Goal: Information Seeking & Learning: Learn about a topic

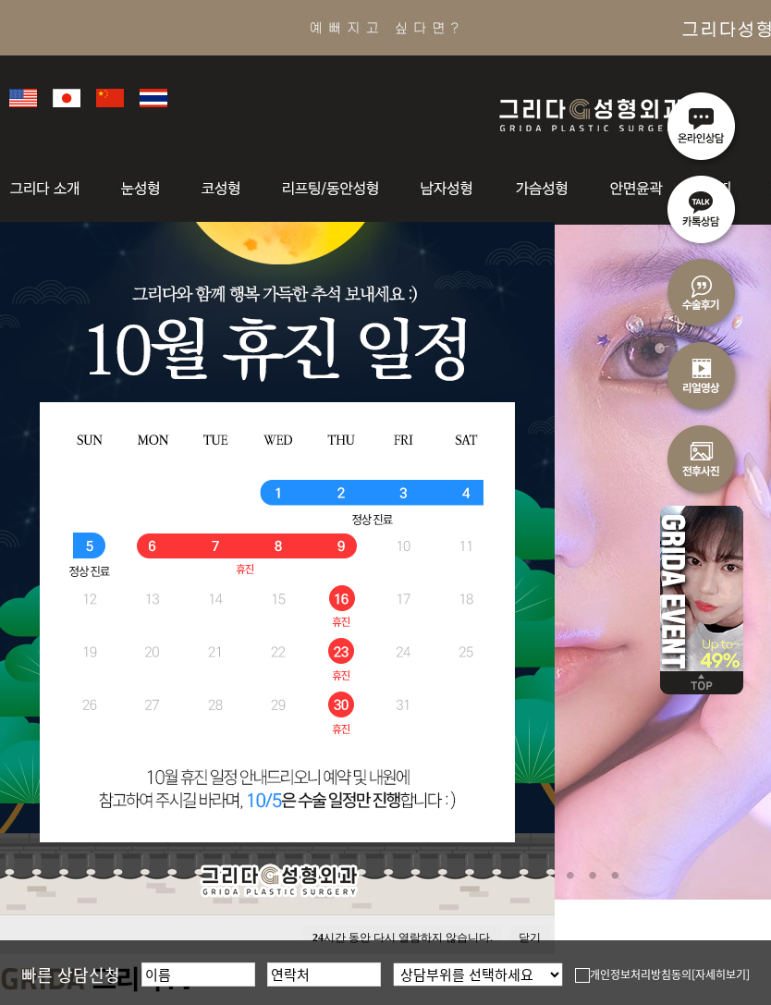
scroll to position [67, 0]
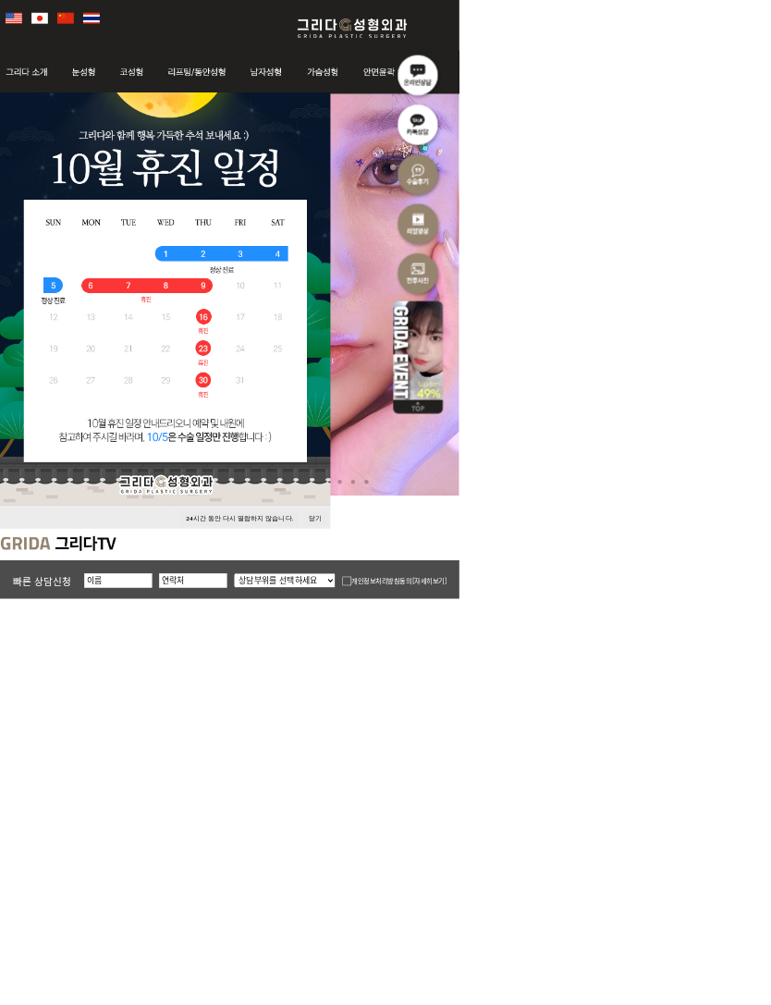
click at [437, 875] on button "24 시간 동안 다시 열람하지 않습니다." at bounding box center [402, 870] width 199 height 25
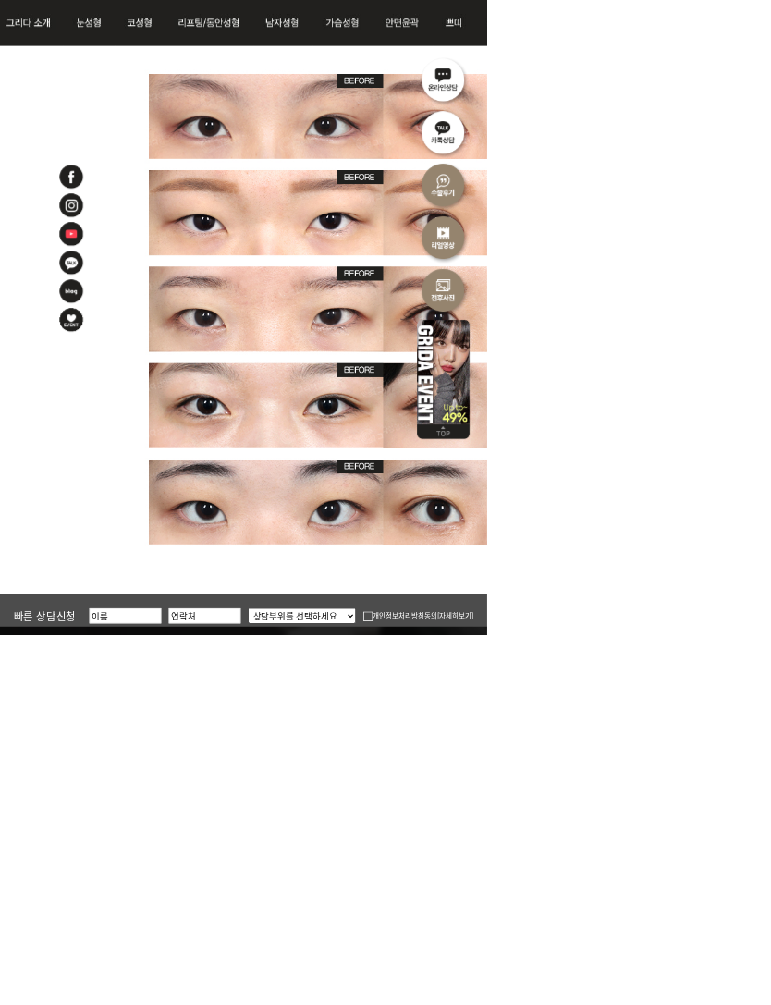
scroll to position [3885, 0]
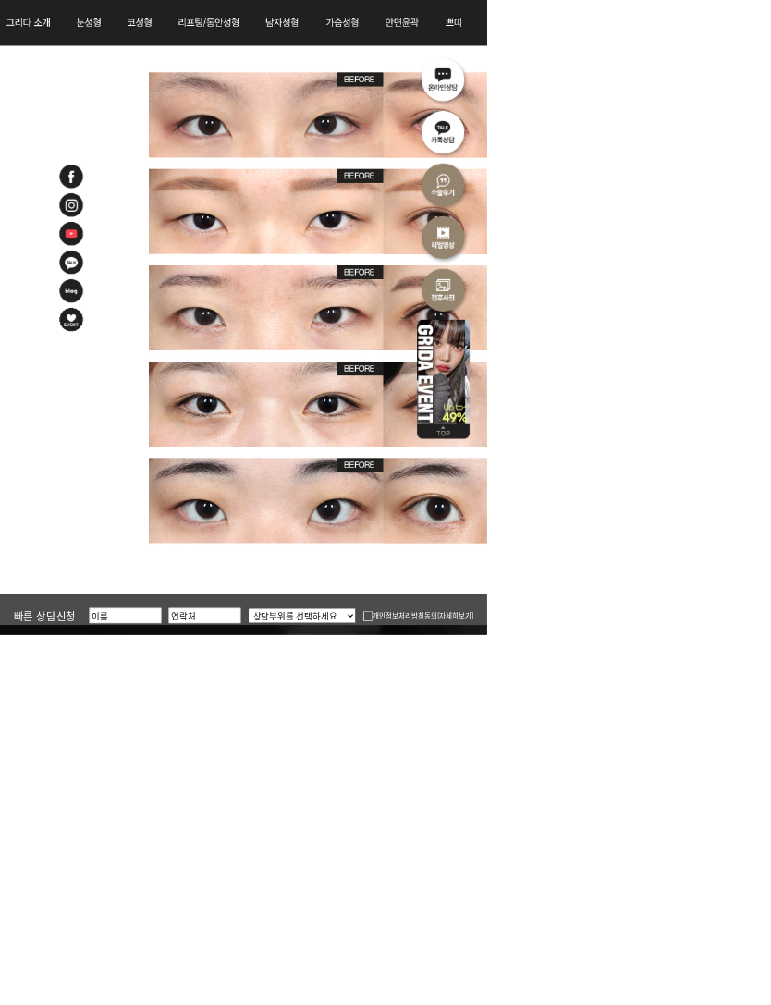
click at [626, 910] on img at bounding box center [606, 27] width 1213 height 1924
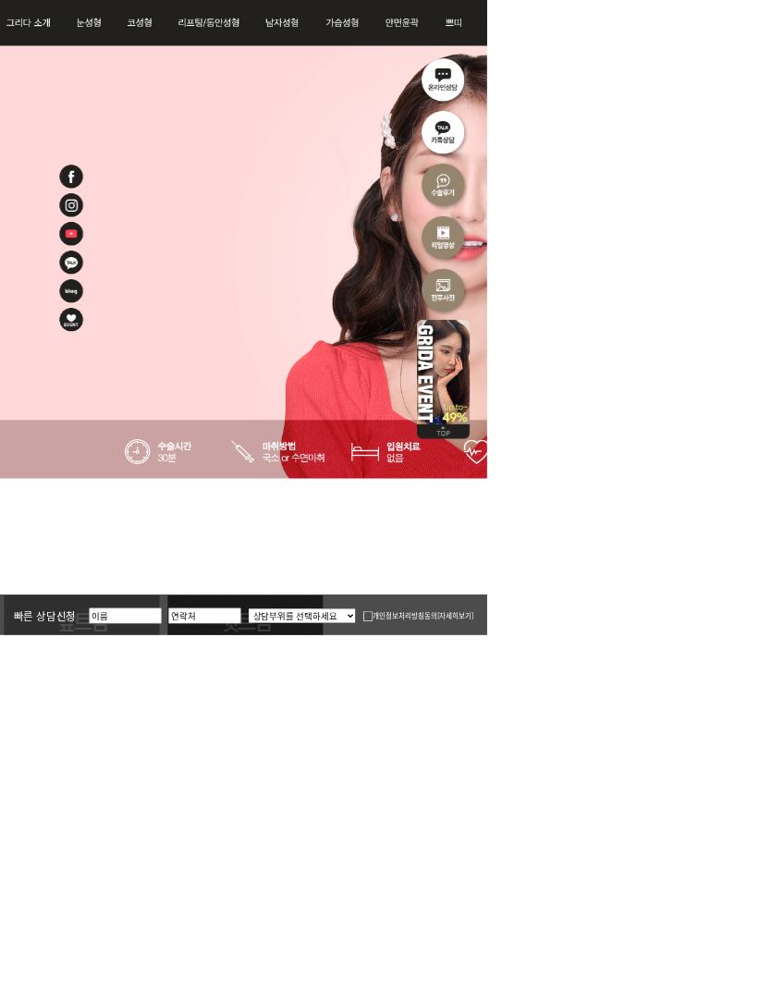
scroll to position [329, 0]
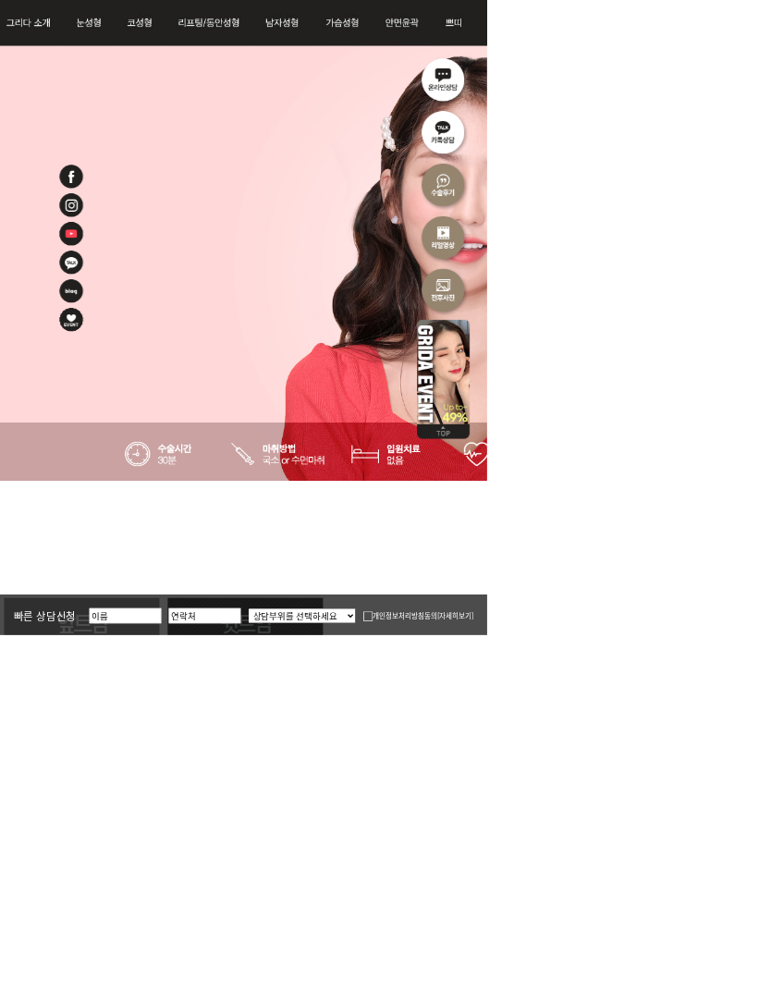
click at [436, 998] on link "윗트임" at bounding box center [388, 987] width 246 height 82
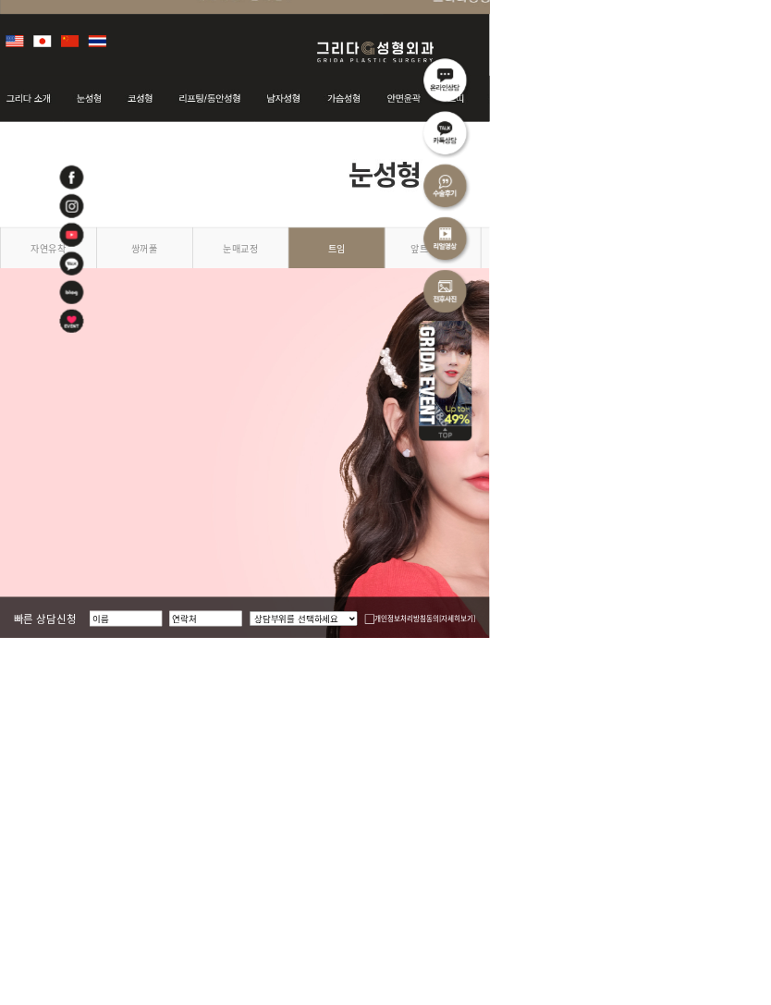
scroll to position [30, 0]
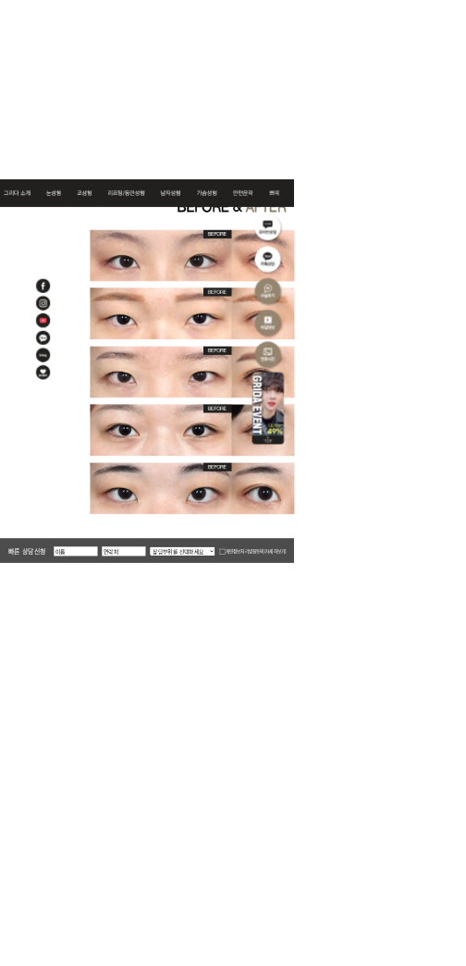
scroll to position [3399, 0]
